Goal: Information Seeking & Learning: Find specific fact

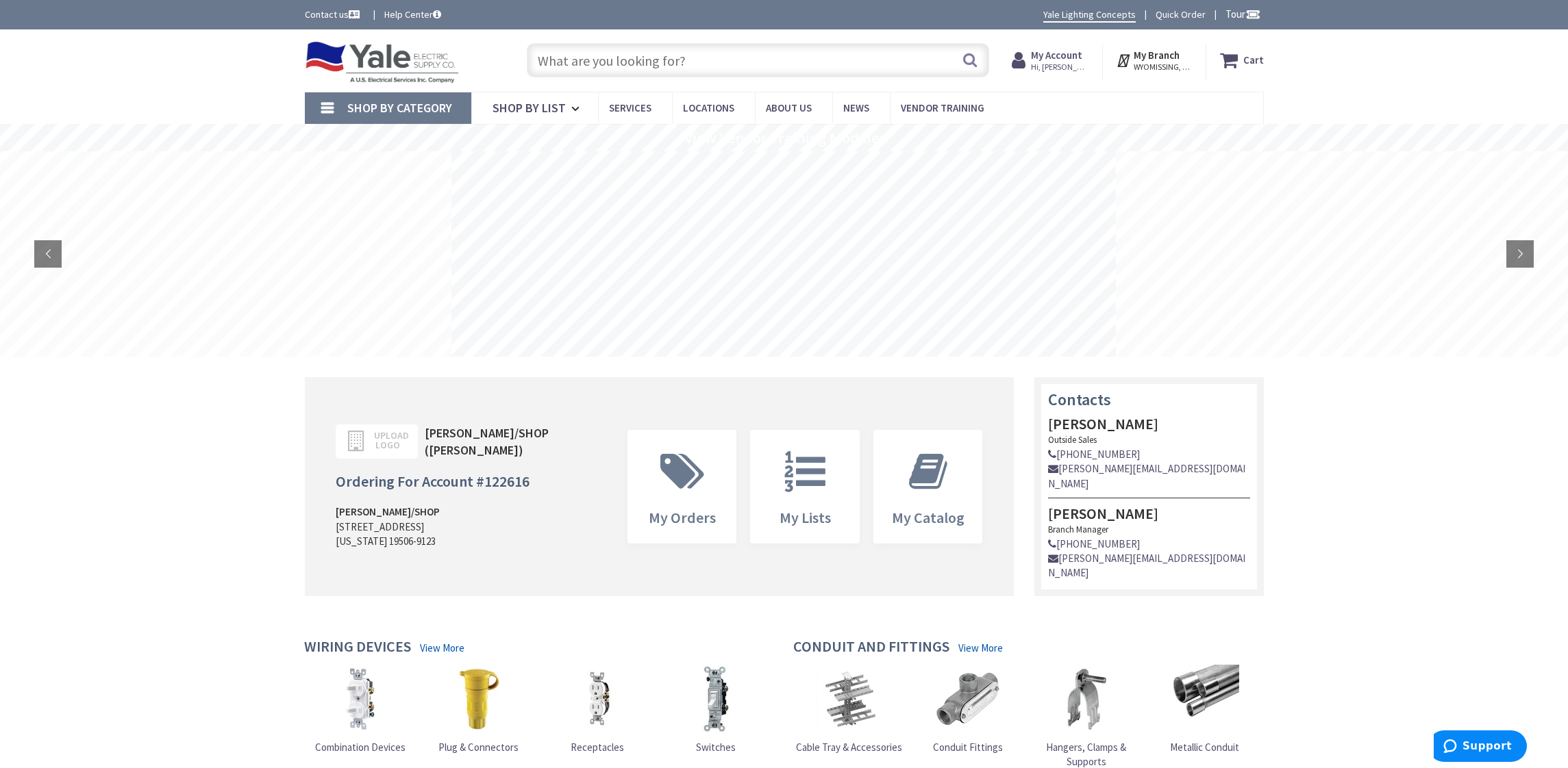
click at [791, 61] on input "text" at bounding box center [758, 60] width 462 height 35
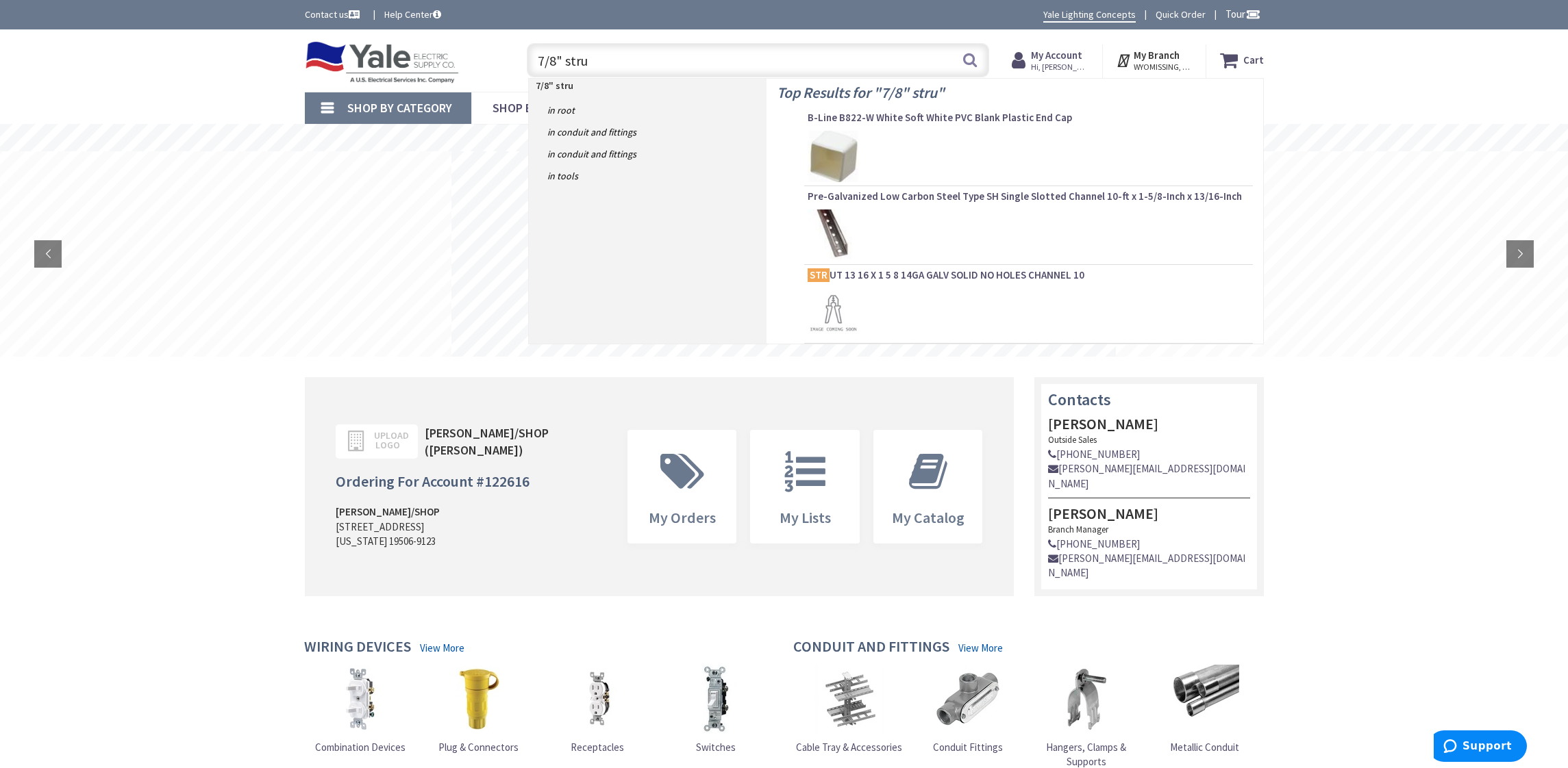
type input "7/8" strut"
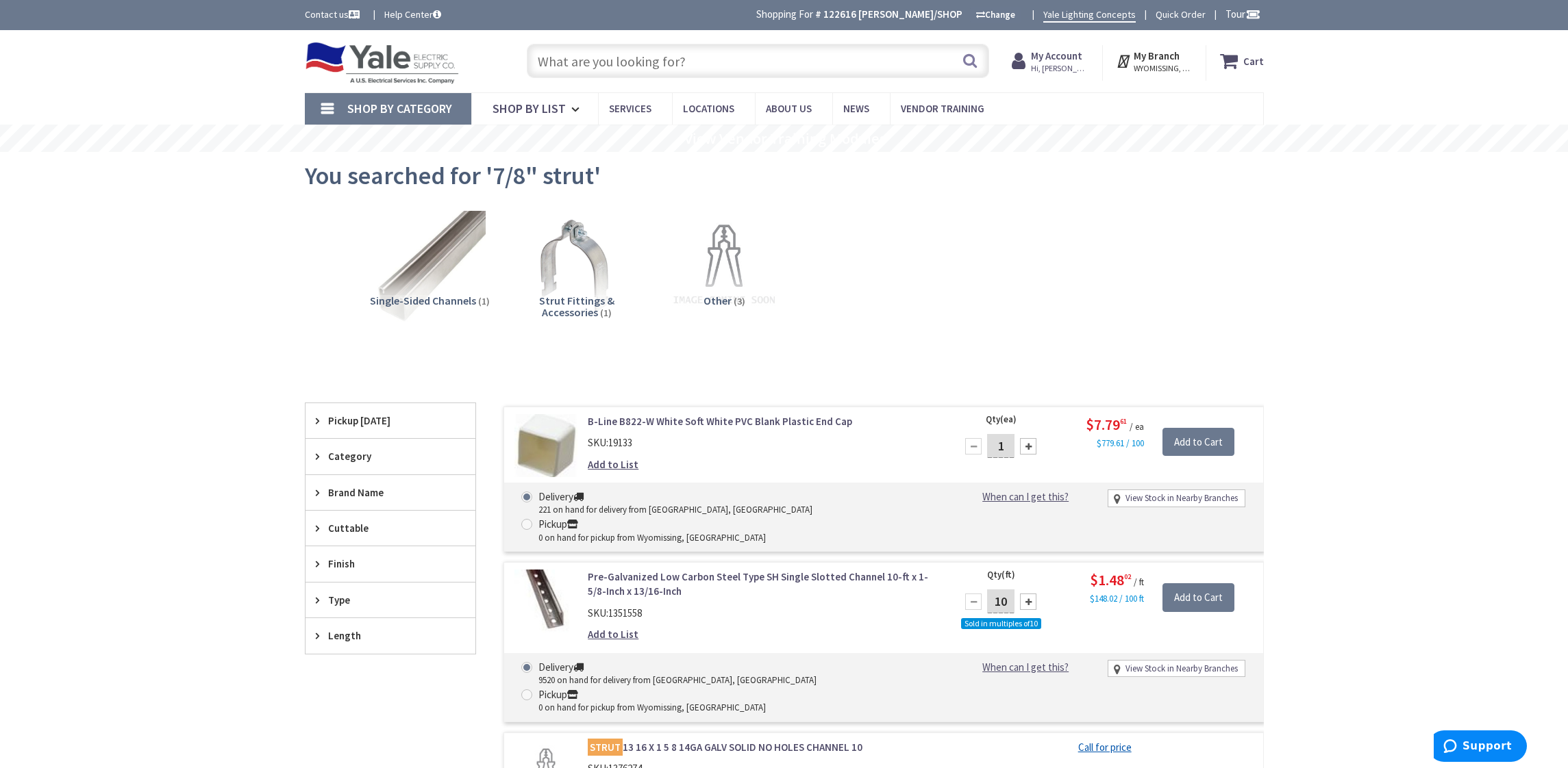
click at [605, 72] on input "text" at bounding box center [758, 61] width 462 height 35
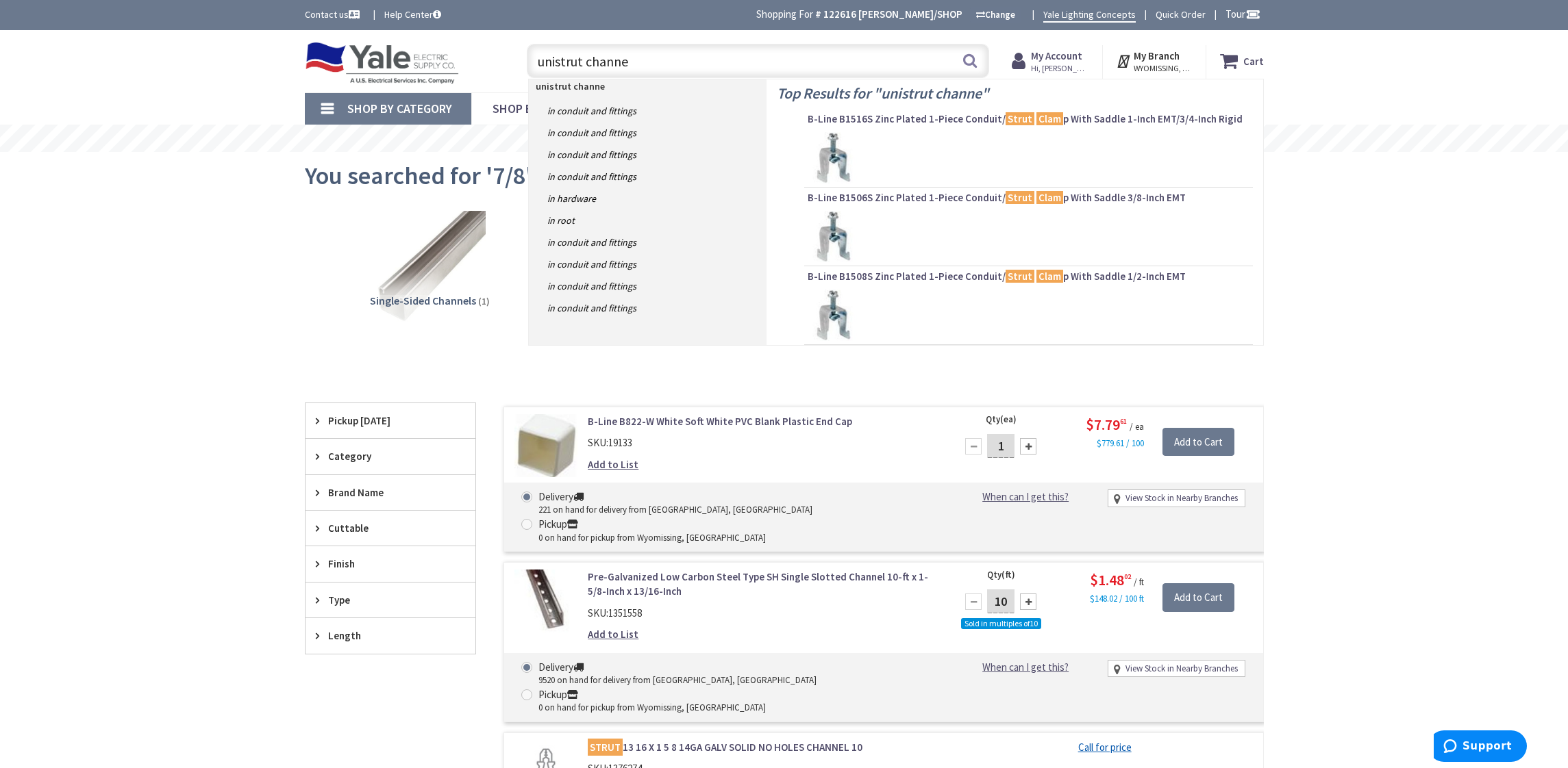
type input "unistrut channel"
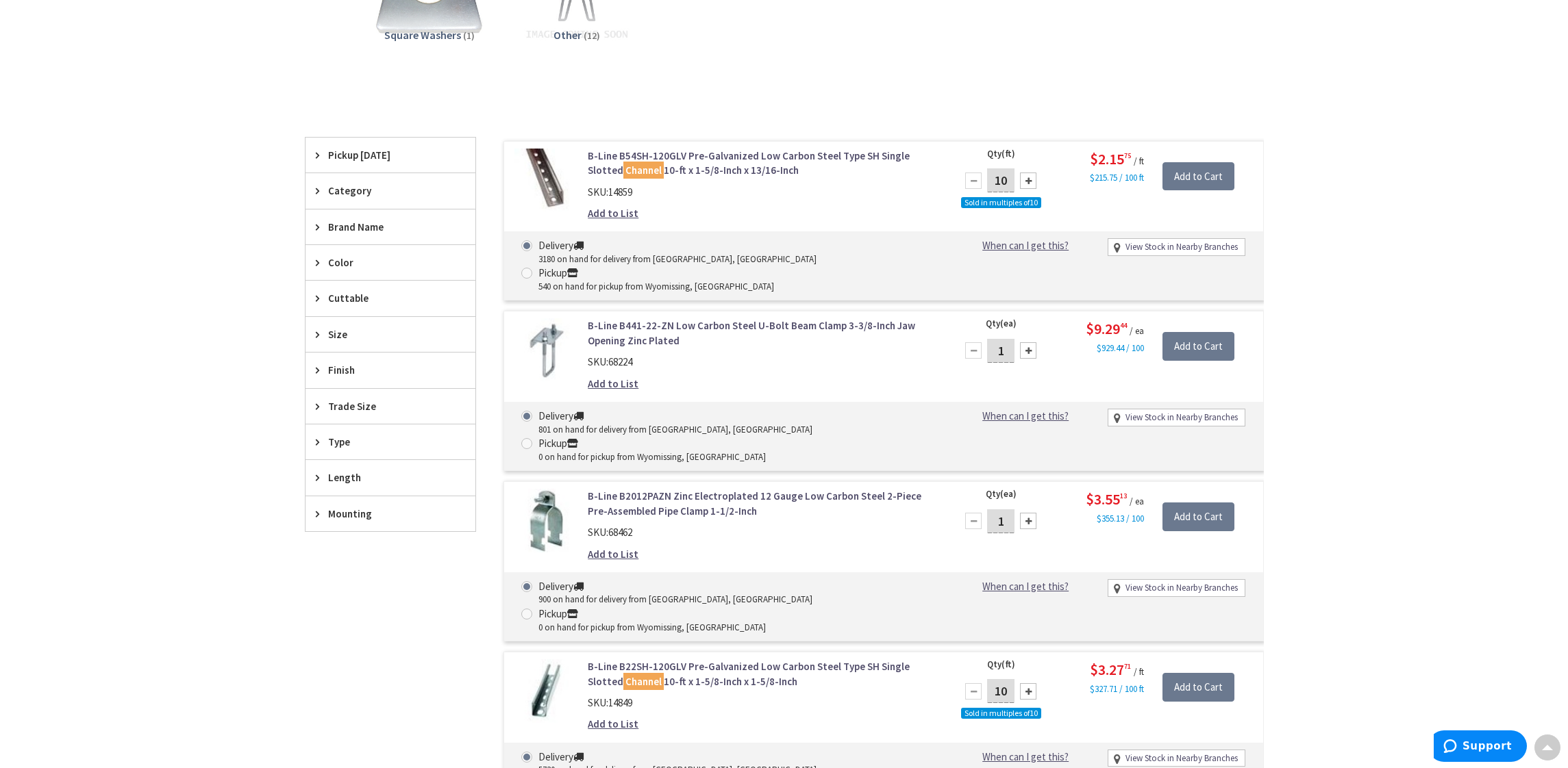
scroll to position [401, 0]
